Goal: Information Seeking & Learning: Learn about a topic

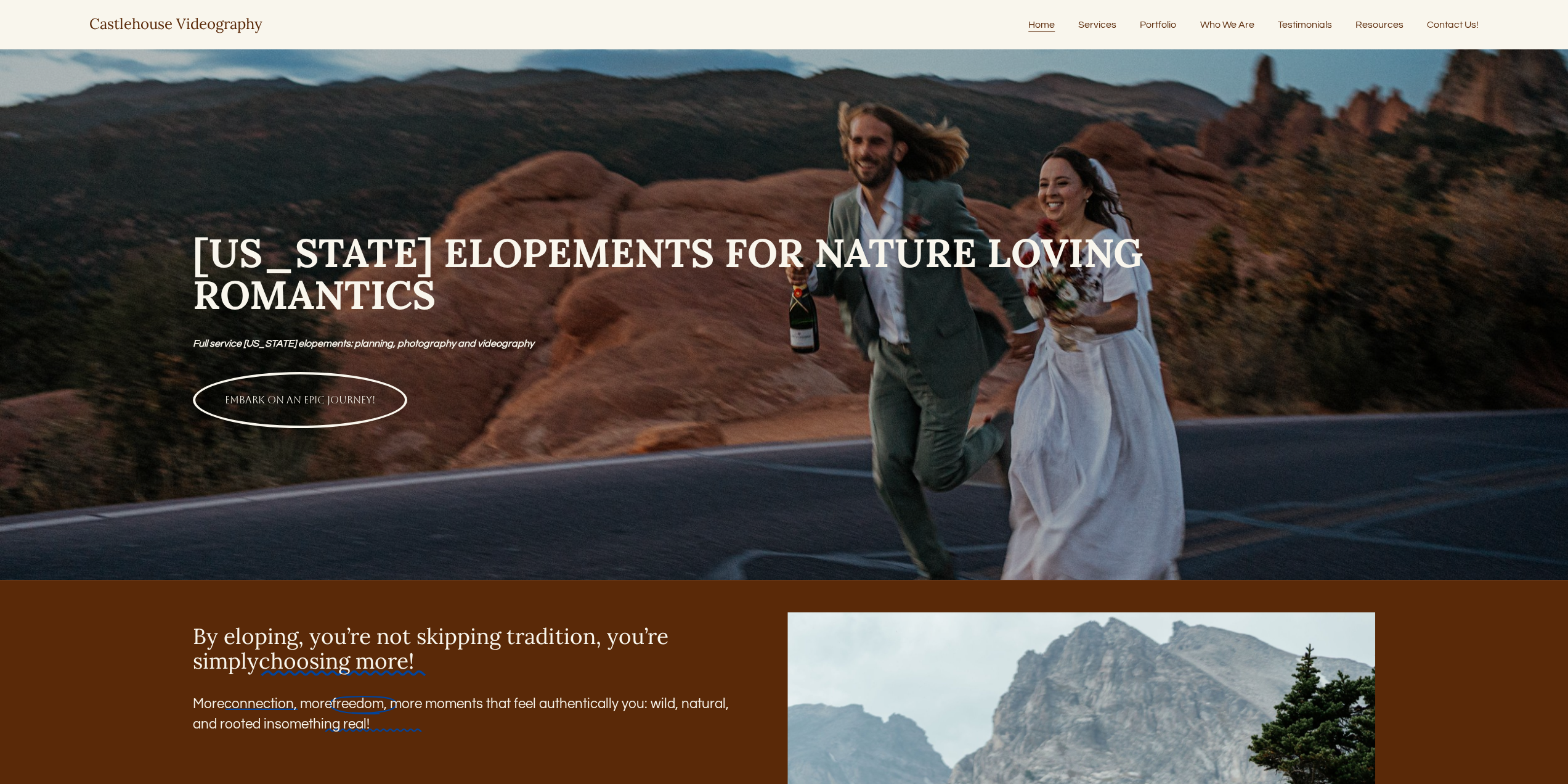
click at [1092, 25] on link "Services" at bounding box center [1097, 25] width 38 height 17
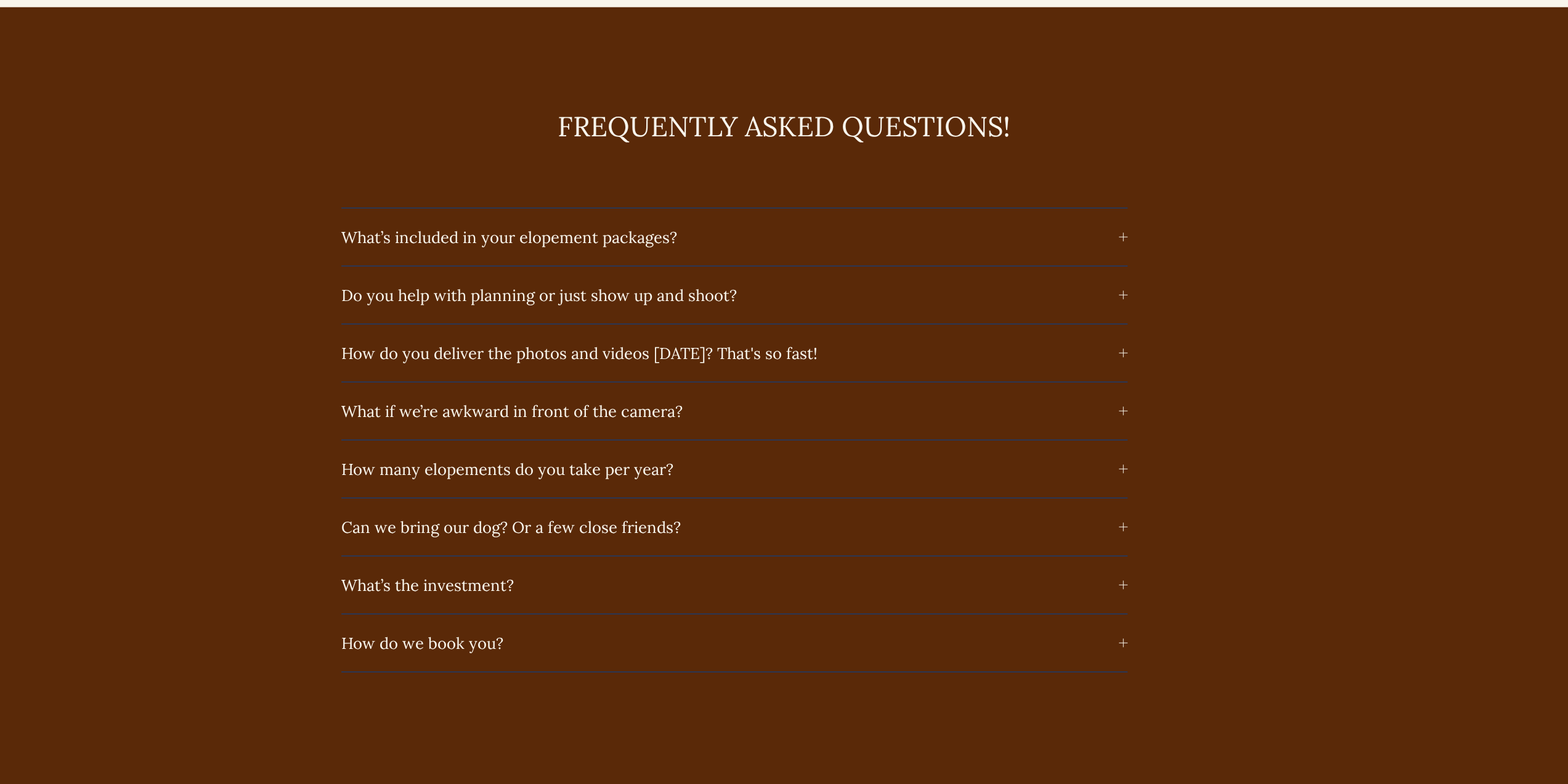
scroll to position [7708, 0]
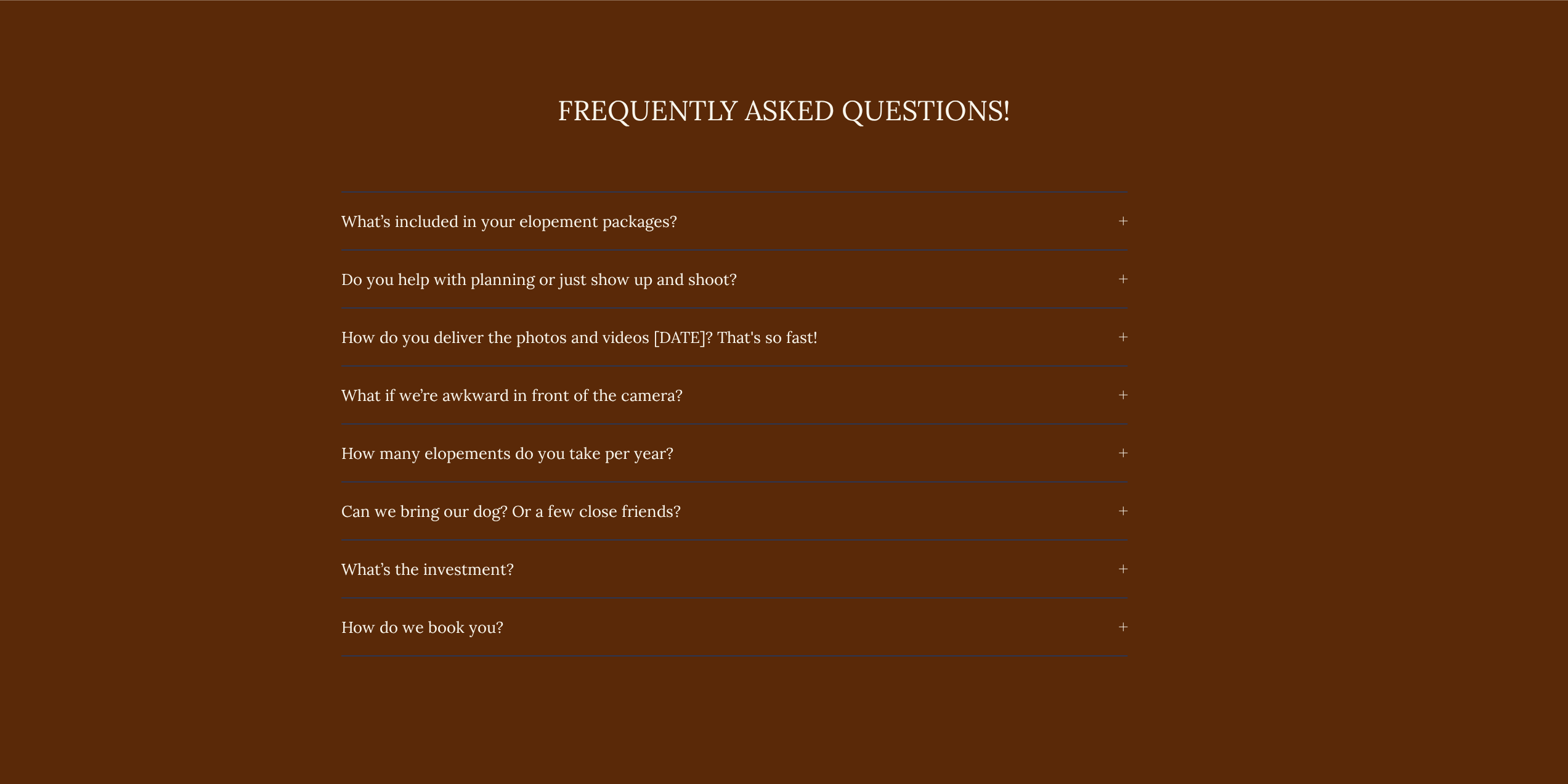
click at [1125, 341] on div at bounding box center [1124, 337] width 8 height 8
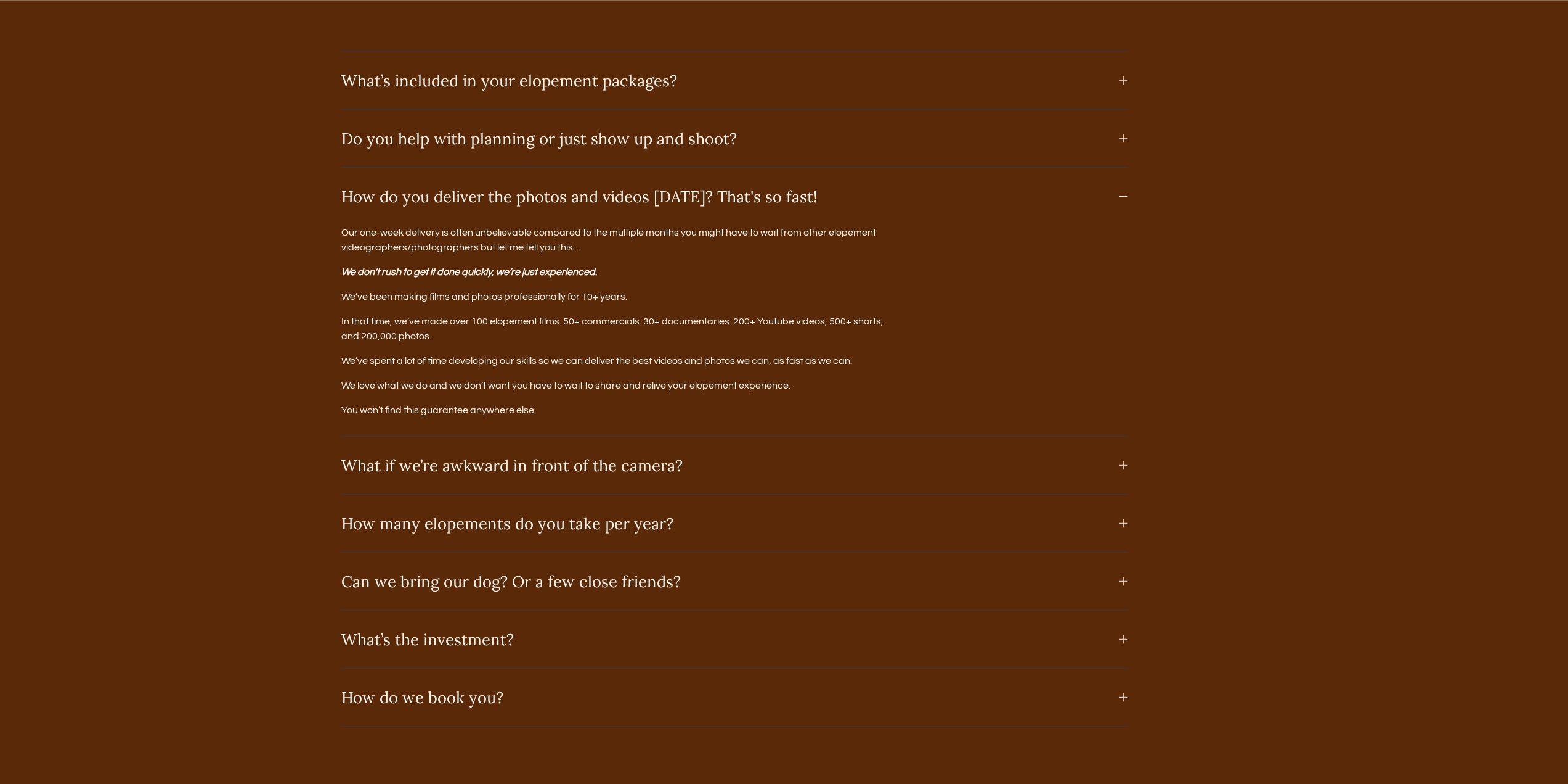
scroll to position [7954, 0]
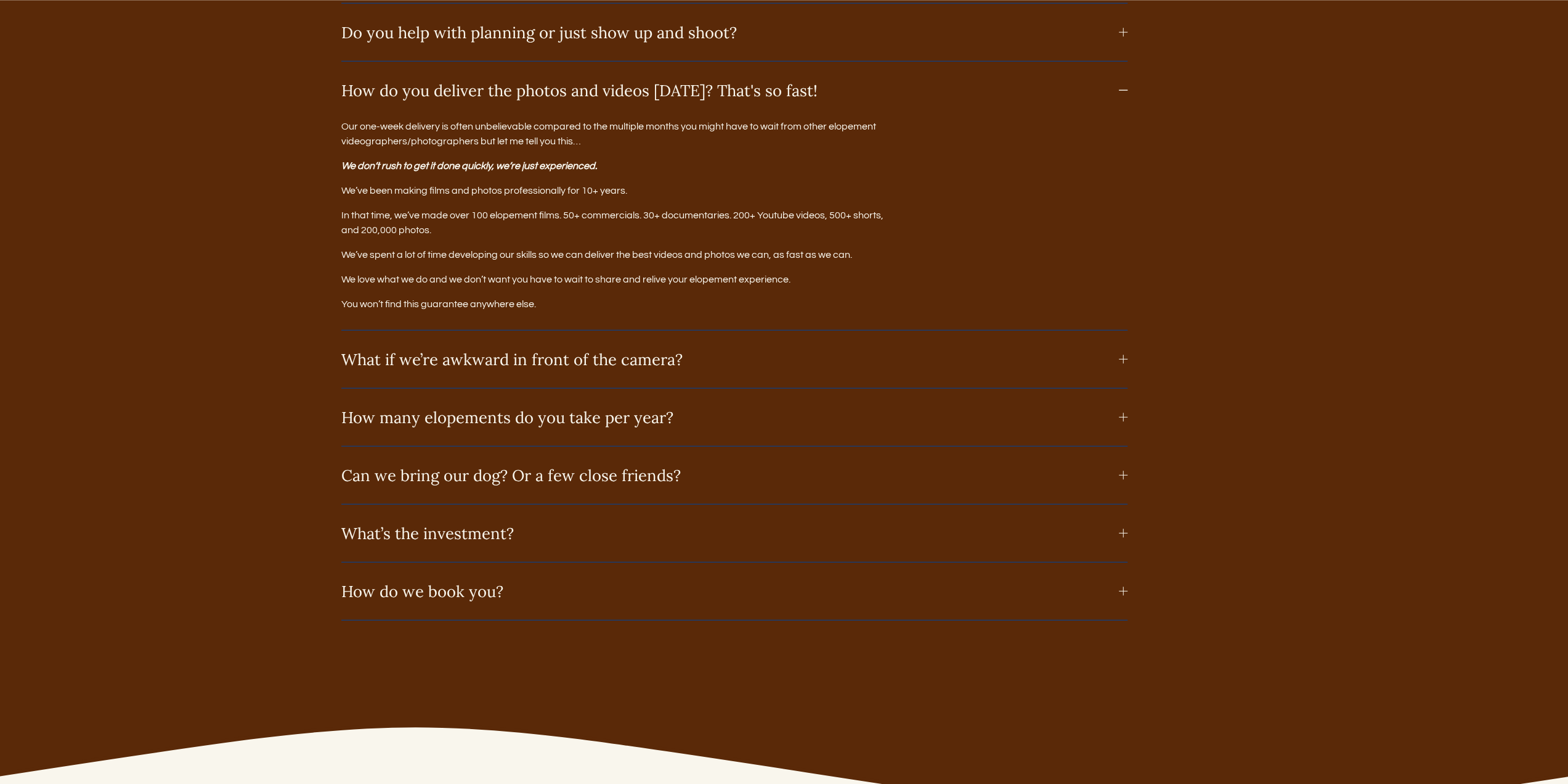
click at [1124, 364] on div at bounding box center [1124, 359] width 1 height 8
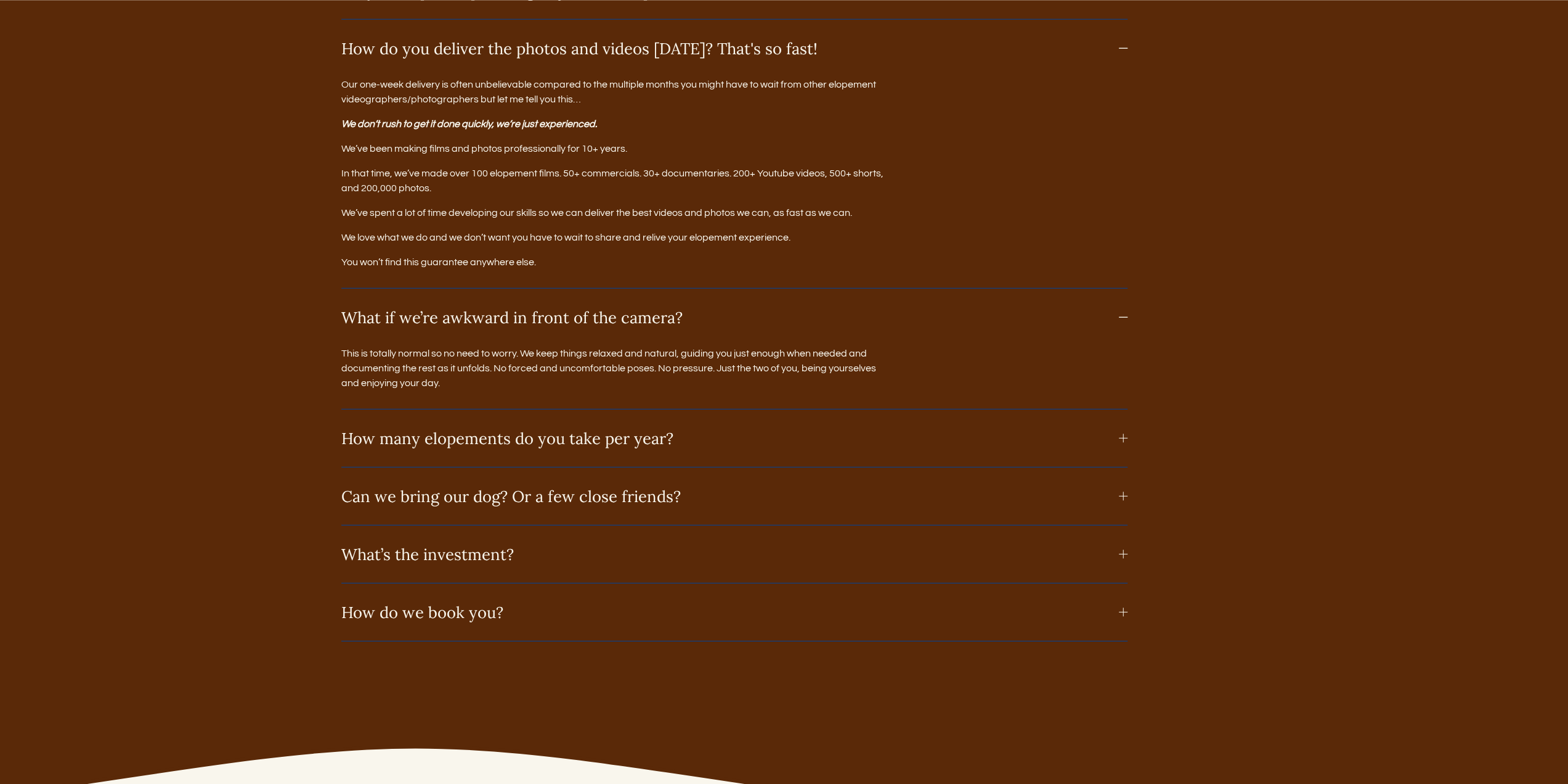
scroll to position [8016, 0]
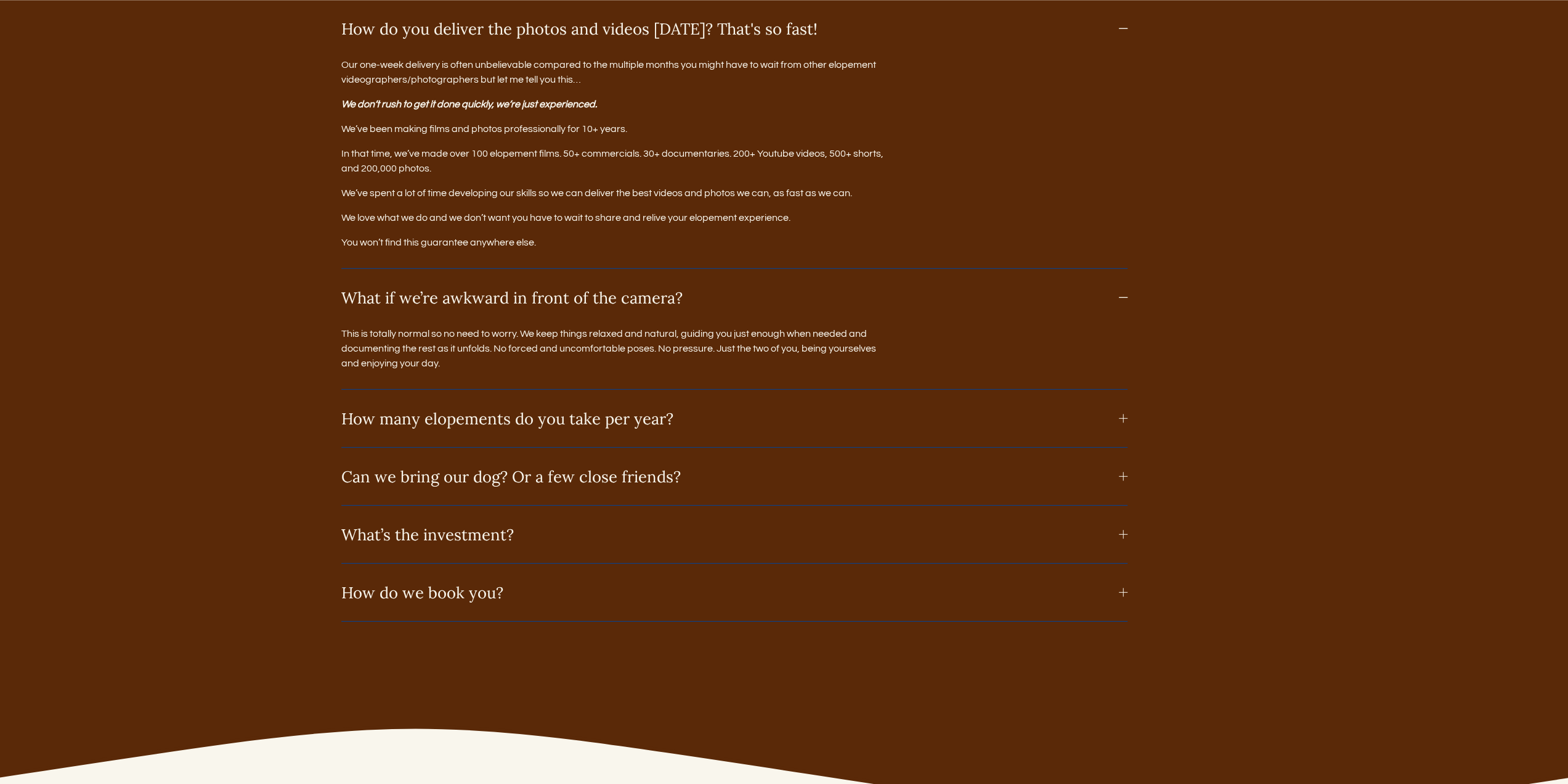
click at [1125, 423] on div at bounding box center [1124, 418] width 8 height 8
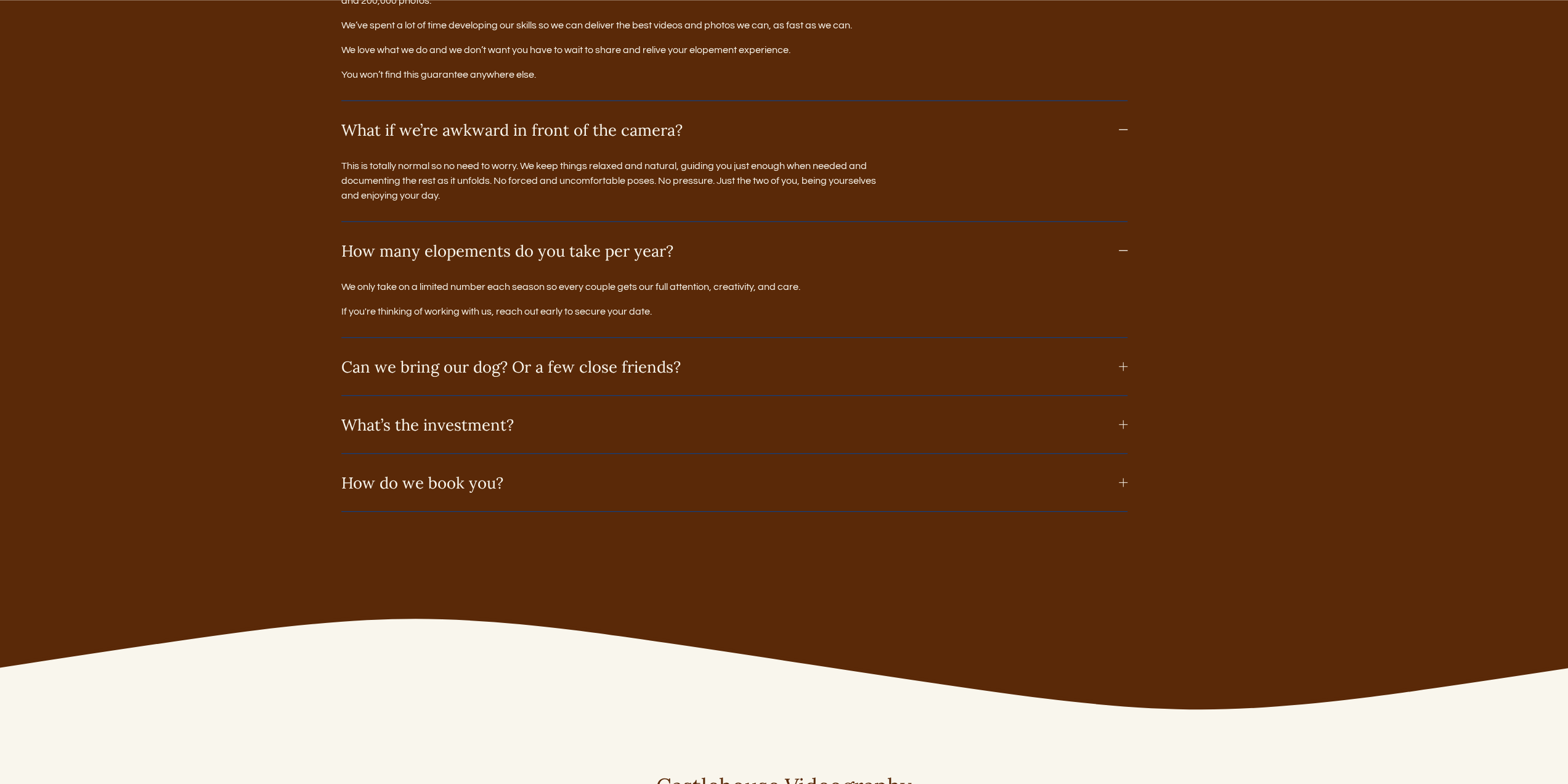
scroll to position [8201, 0]
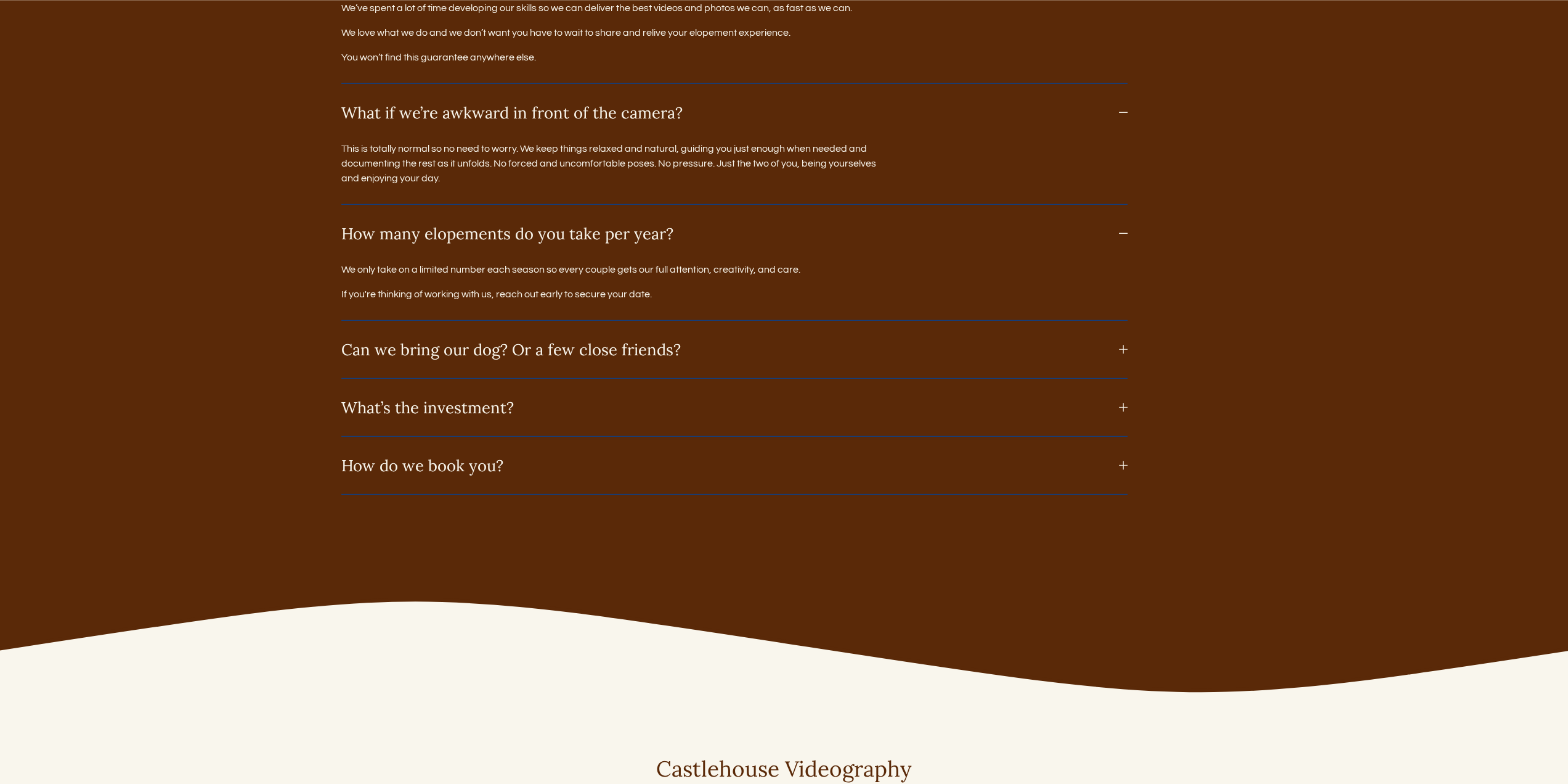
click at [1122, 420] on button "What’s the investment?" at bounding box center [734, 407] width 786 height 58
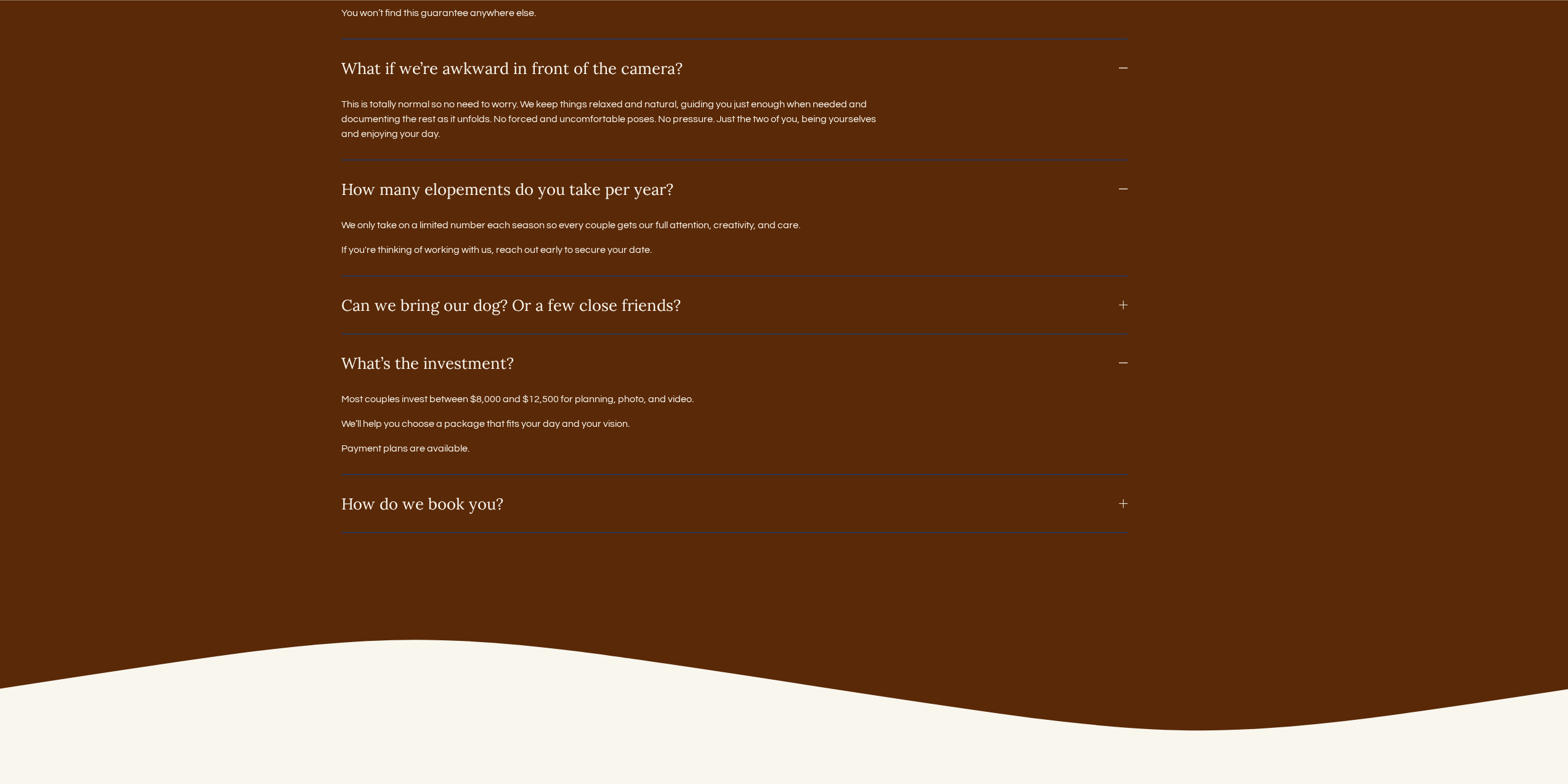
scroll to position [8262, 0]
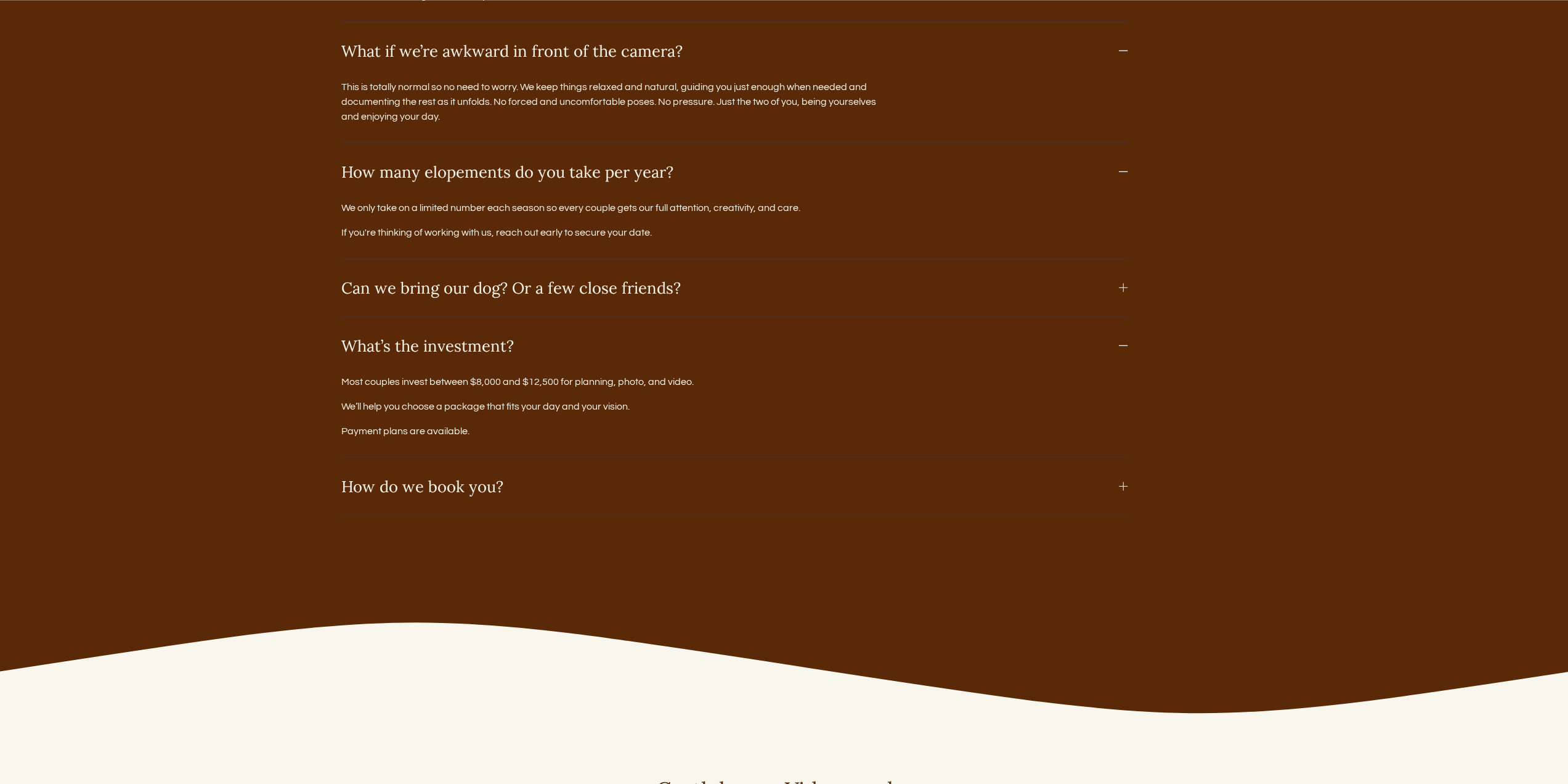
click at [1121, 491] on div at bounding box center [1124, 487] width 8 height 8
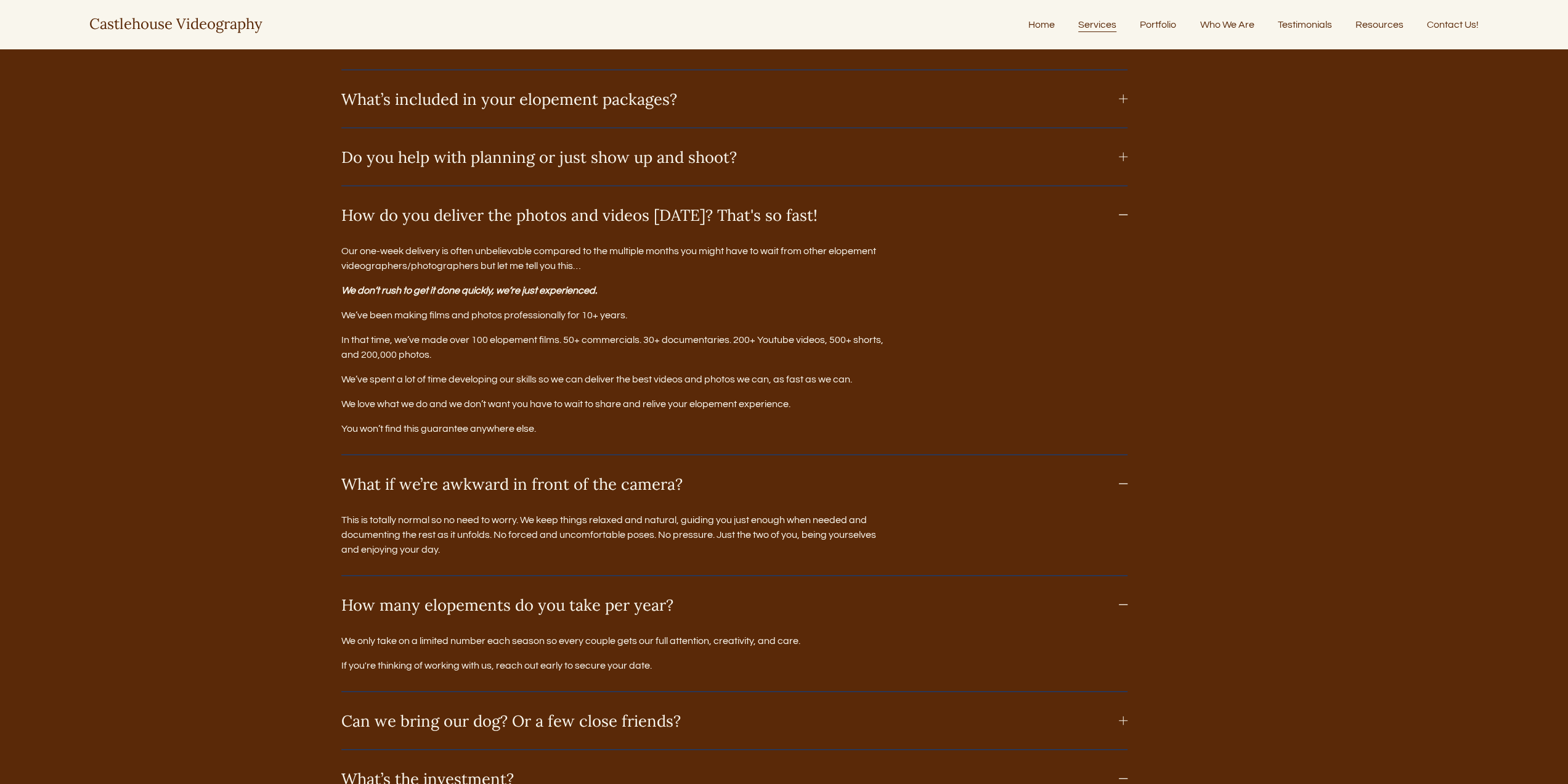
scroll to position [7646, 0]
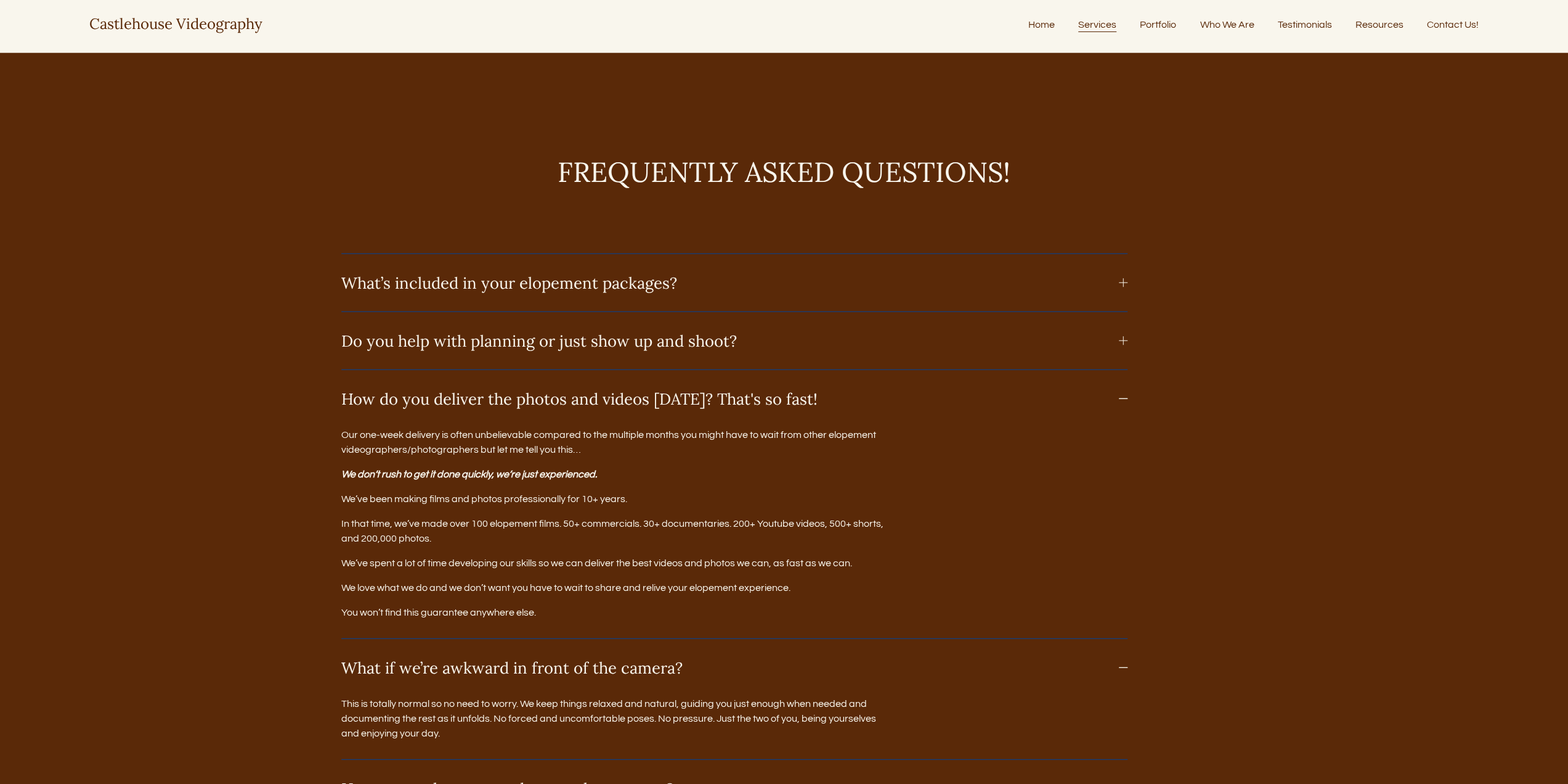
click at [1120, 341] on div at bounding box center [1124, 340] width 8 height 1
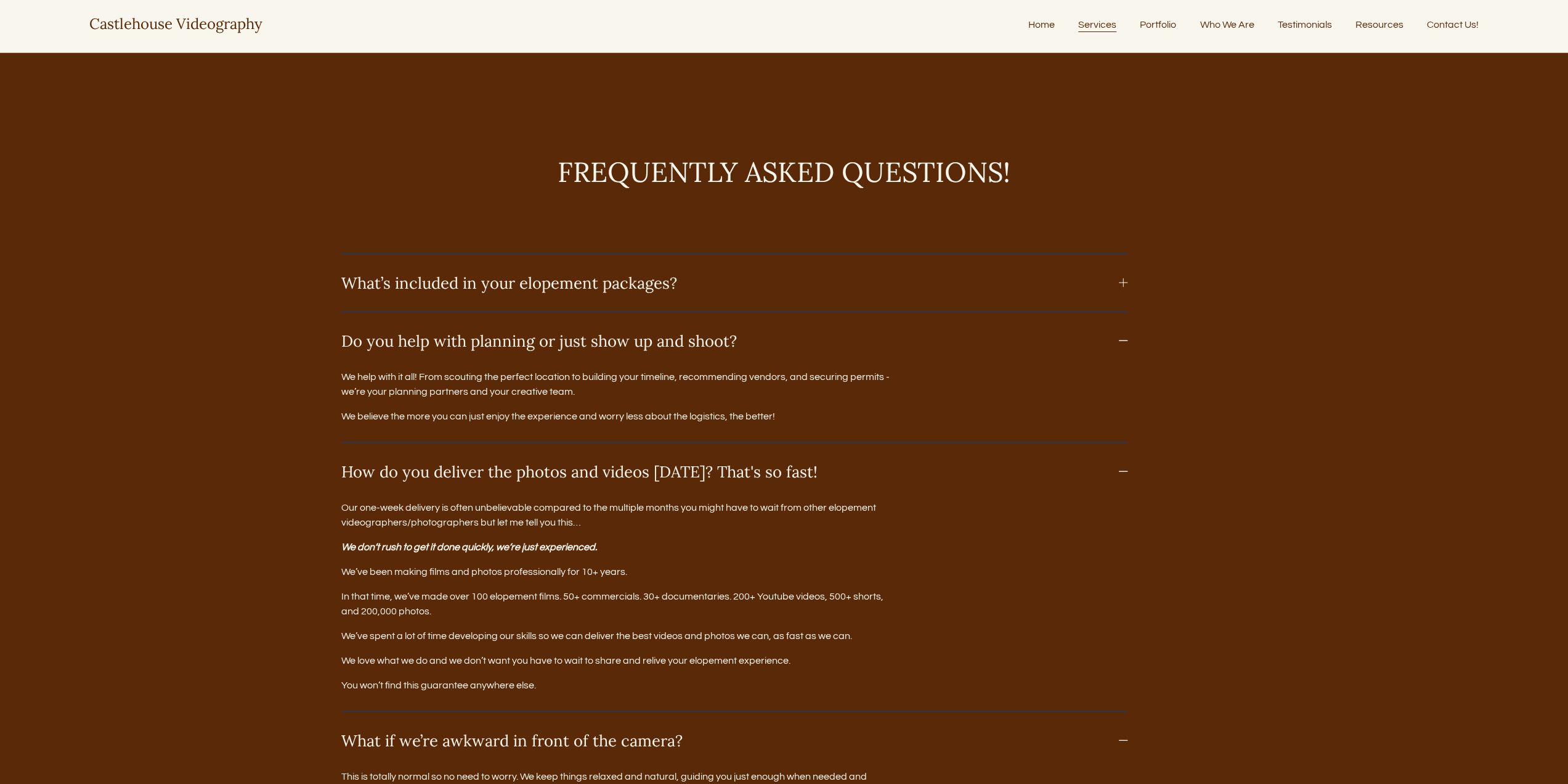
click at [1124, 283] on div at bounding box center [1124, 283] width 8 height 1
